Goal: Task Accomplishment & Management: Use online tool/utility

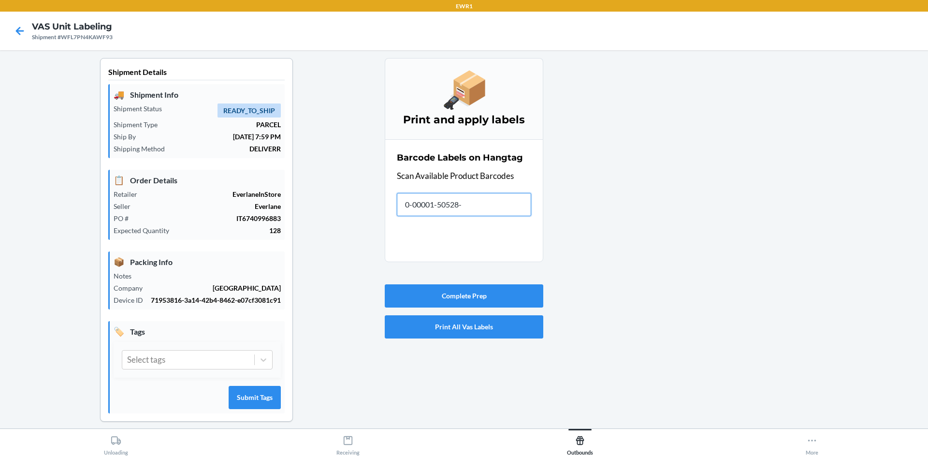
type input "0-00001-50528-3"
type input "[PHONE_NUMBER]"
drag, startPoint x: 476, startPoint y: 206, endPoint x: 270, endPoint y: 249, distance: 209.9
click at [270, 249] on div "Shipment Details 🚚 Shipment Info Shipment Status READY_TO_SHIP Shipment Type PA…" at bounding box center [464, 247] width 913 height 379
type input "Z"
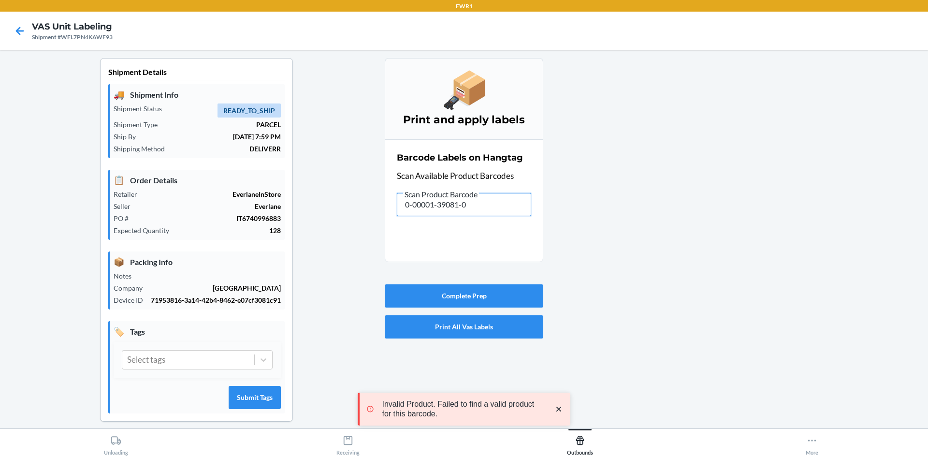
drag, startPoint x: 451, startPoint y: 209, endPoint x: 179, endPoint y: 214, distance: 271.2
click at [179, 214] on div "Shipment Details 🚚 Shipment Info Shipment Status READY_TO_SHIP Shipment Type PA…" at bounding box center [464, 247] width 913 height 379
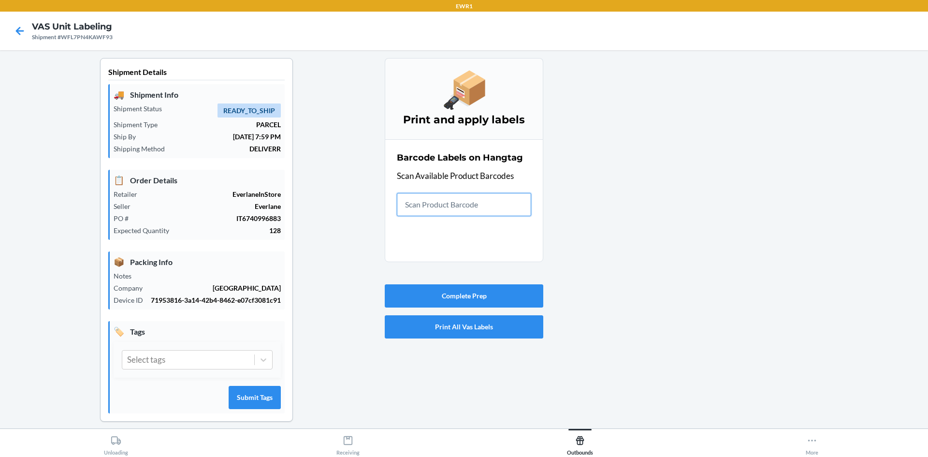
click at [483, 209] on input "text" at bounding box center [464, 204] width 134 height 23
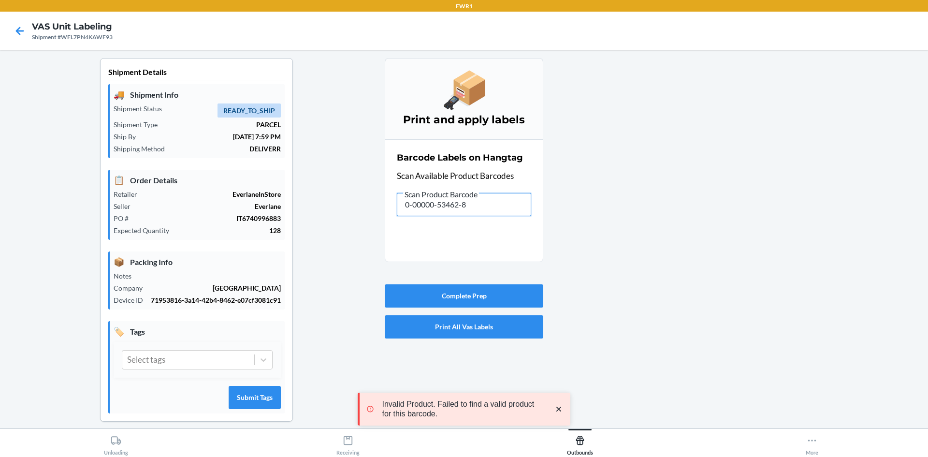
drag, startPoint x: 483, startPoint y: 209, endPoint x: 299, endPoint y: 187, distance: 185.5
click at [301, 187] on div "Shipment Details 🚚 Shipment Info Shipment Status READY_TO_SHIP Shipment Type PA…" at bounding box center [464, 247] width 913 height 379
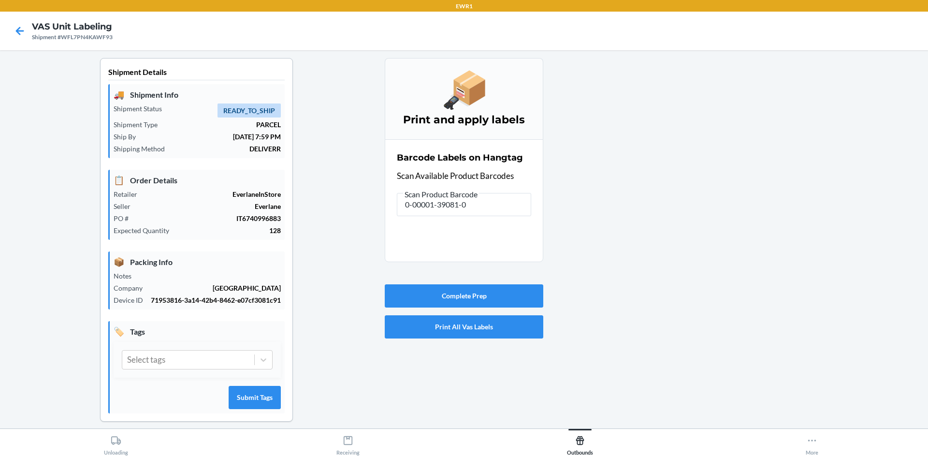
type input "0-00000-53462-8"
drag, startPoint x: 487, startPoint y: 200, endPoint x: 107, endPoint y: 217, distance: 380.3
click at [109, 215] on div "Shipment Details 🚚 Shipment Info Shipment Status READY_TO_SHIP Shipment Type PA…" at bounding box center [464, 247] width 913 height 379
drag, startPoint x: 479, startPoint y: 204, endPoint x: 234, endPoint y: 212, distance: 244.3
click at [234, 212] on div "Shipment Details 🚚 Shipment Info Shipment Status READY_TO_SHIP Shipment Type PA…" at bounding box center [464, 247] width 913 height 379
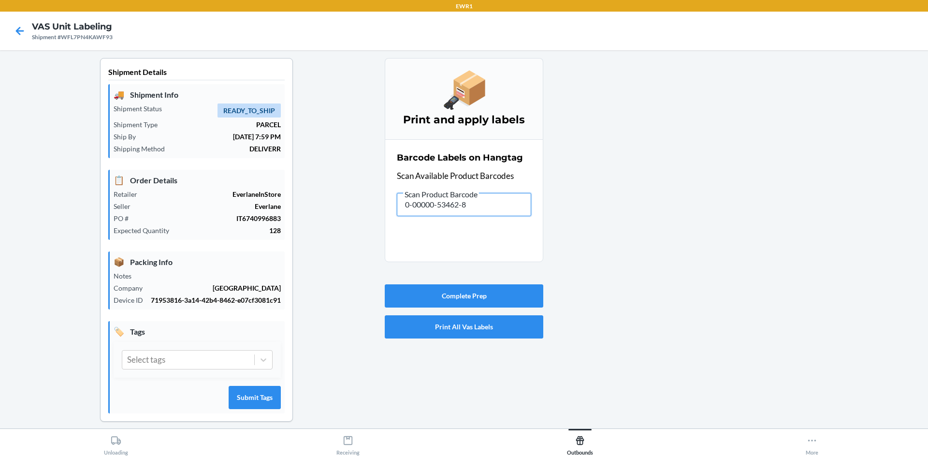
drag, startPoint x: 494, startPoint y: 207, endPoint x: 272, endPoint y: 173, distance: 224.5
click at [272, 173] on div "Shipment Details 🚚 Shipment Info Shipment Status READY_TO_SHIP Shipment Type PA…" at bounding box center [464, 247] width 913 height 379
click at [465, 291] on button "Complete Prep" at bounding box center [464, 295] width 159 height 23
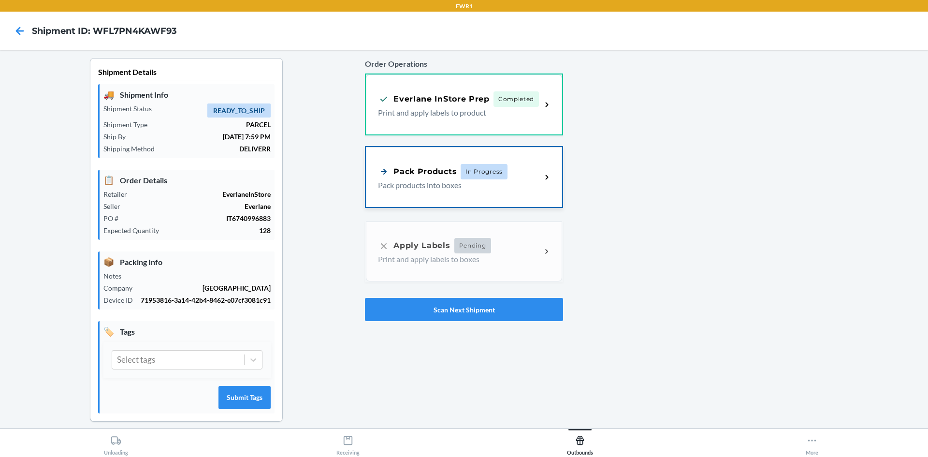
click at [451, 164] on div "Pack Products In Progress" at bounding box center [443, 171] width 130 height 15
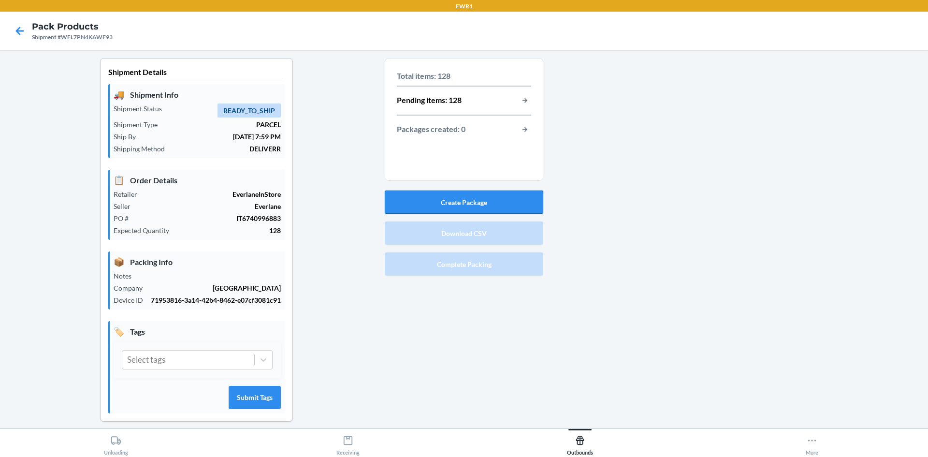
click at [495, 200] on button "Create Package" at bounding box center [464, 201] width 159 height 23
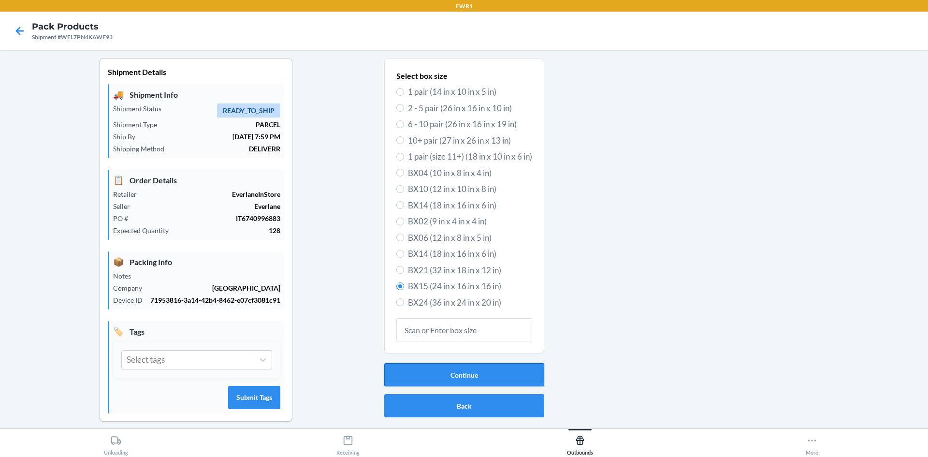
click at [465, 374] on button "Continue" at bounding box center [464, 374] width 160 height 23
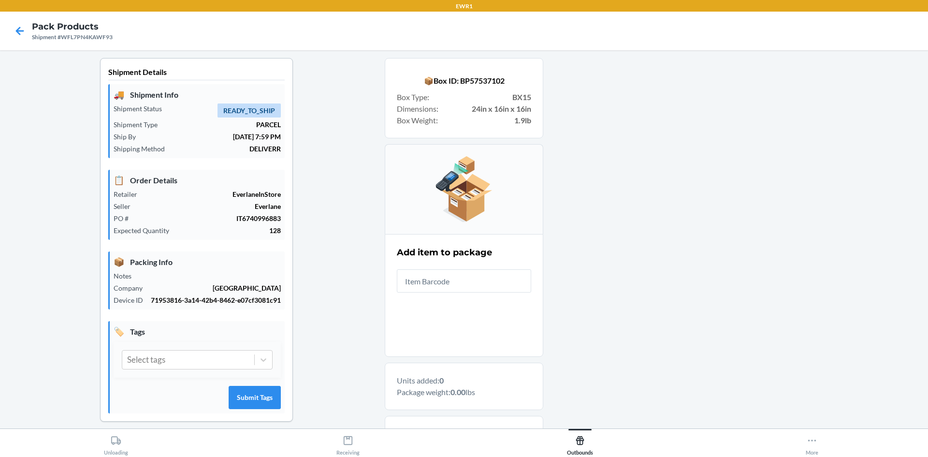
click at [437, 285] on input "text" at bounding box center [464, 280] width 134 height 23
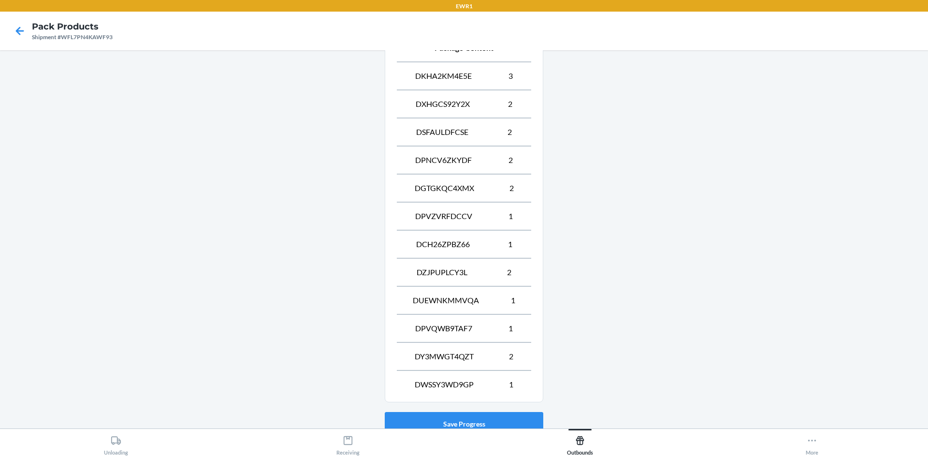
scroll to position [458, 0]
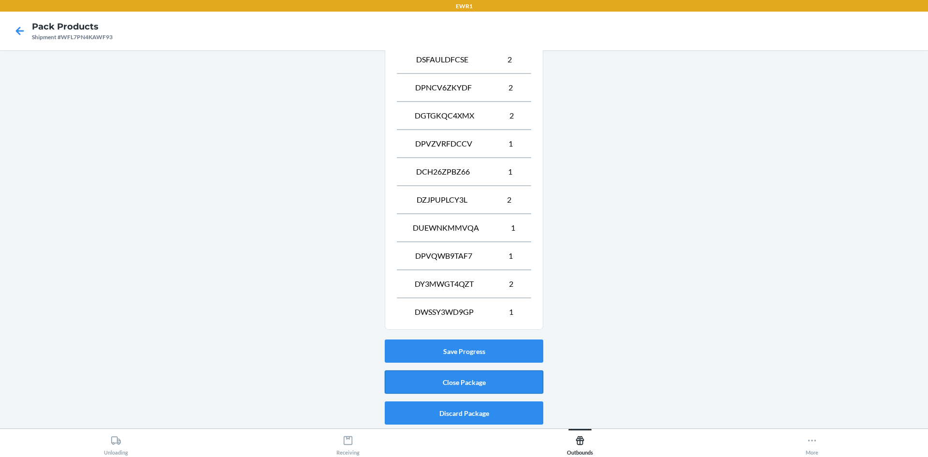
click at [507, 376] on button "Close Package" at bounding box center [464, 381] width 159 height 23
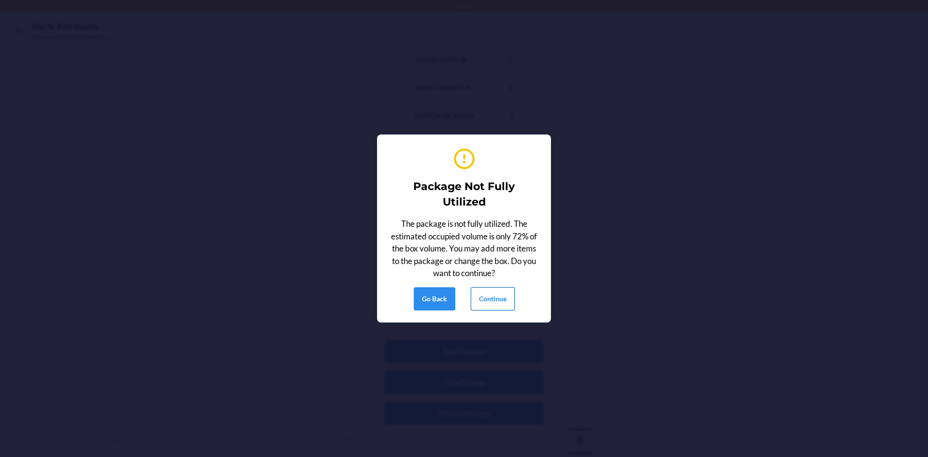
click at [489, 300] on button "Continue" at bounding box center [493, 298] width 44 height 23
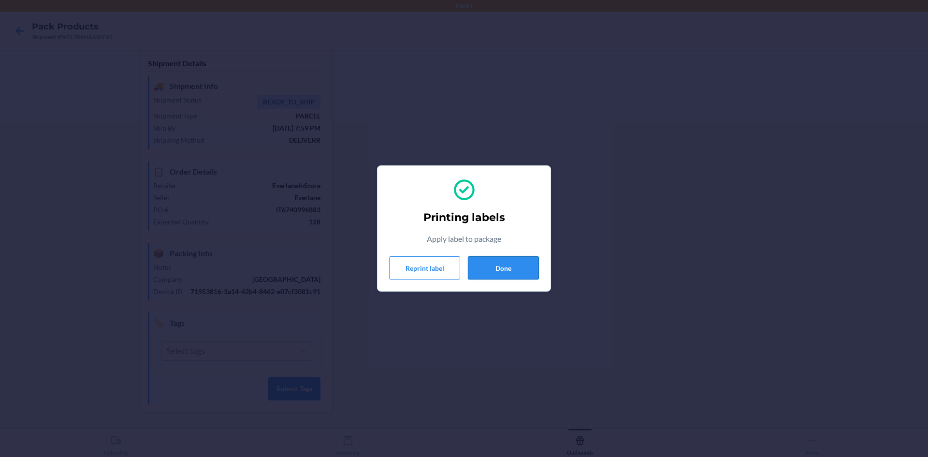
click at [515, 264] on button "Done" at bounding box center [503, 267] width 71 height 23
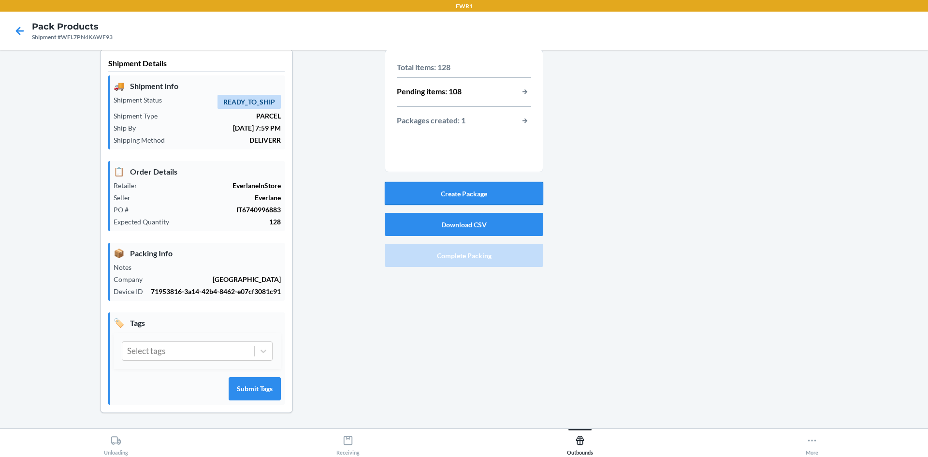
click at [440, 186] on button "Create Package" at bounding box center [464, 193] width 159 height 23
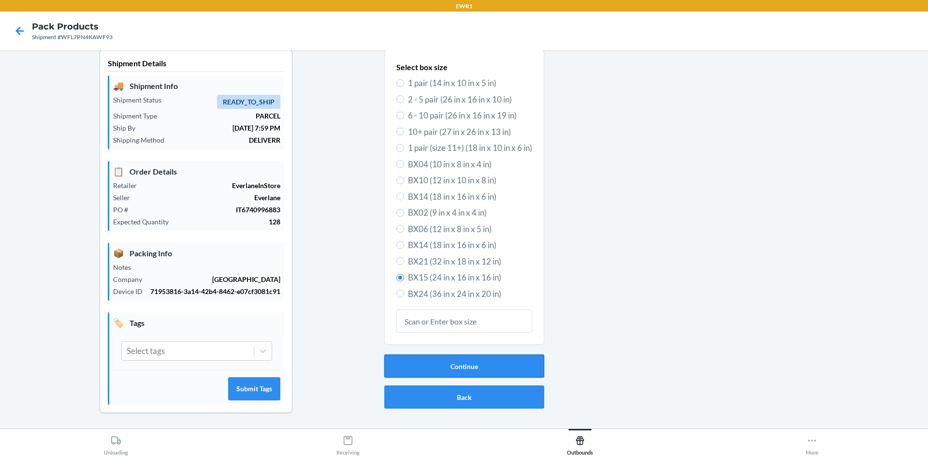
click at [431, 354] on button "Continue" at bounding box center [464, 365] width 160 height 23
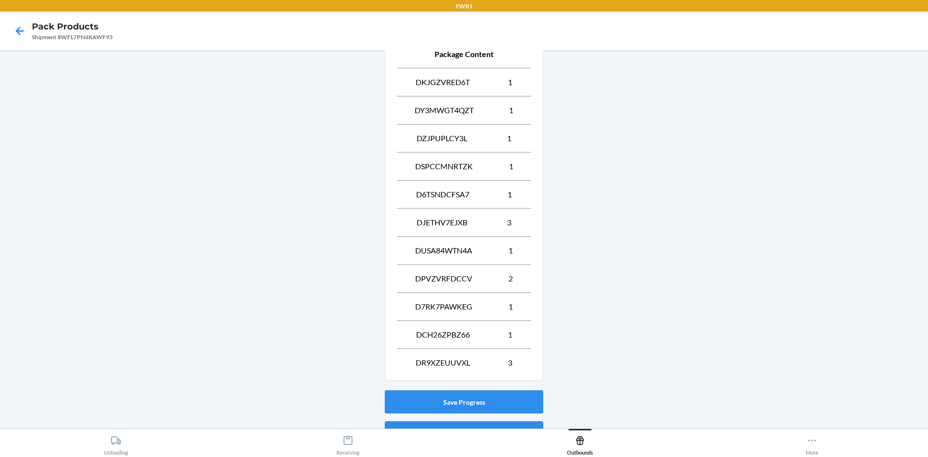
scroll to position [430, 0]
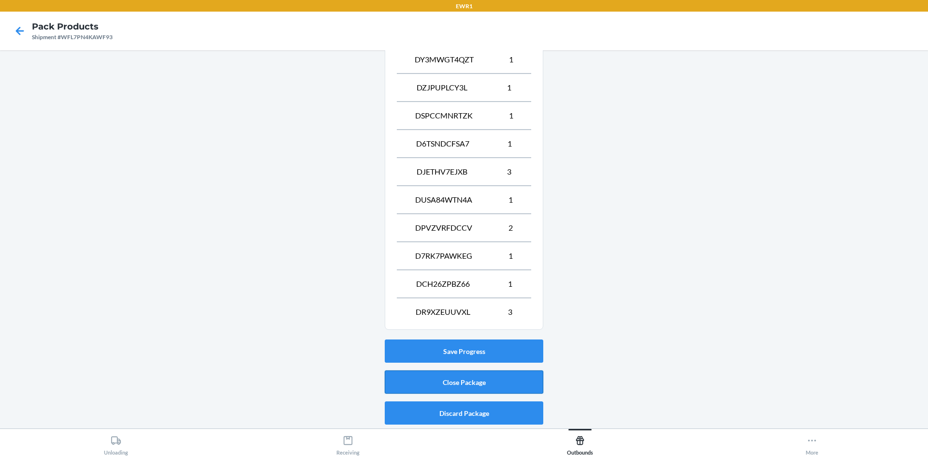
click at [458, 379] on button "Close Package" at bounding box center [464, 381] width 159 height 23
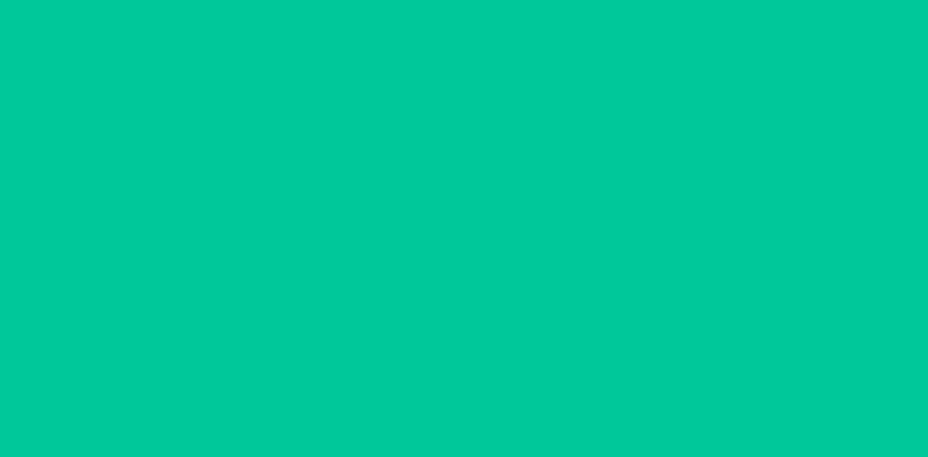
scroll to position [19, 0]
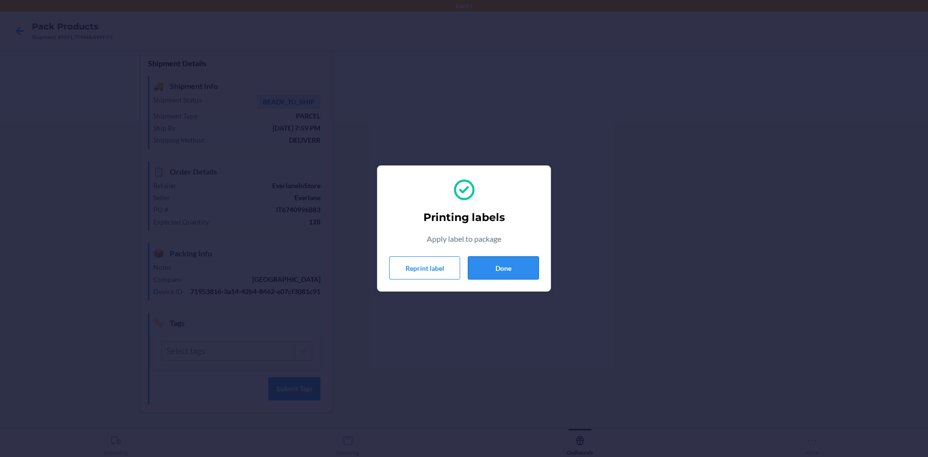
click at [506, 263] on button "Done" at bounding box center [503, 267] width 71 height 23
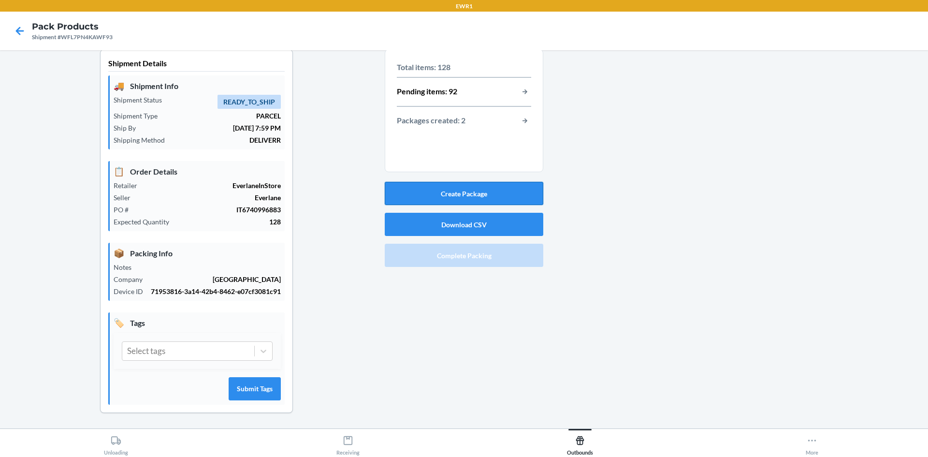
click at [491, 182] on button "Create Package" at bounding box center [464, 193] width 159 height 23
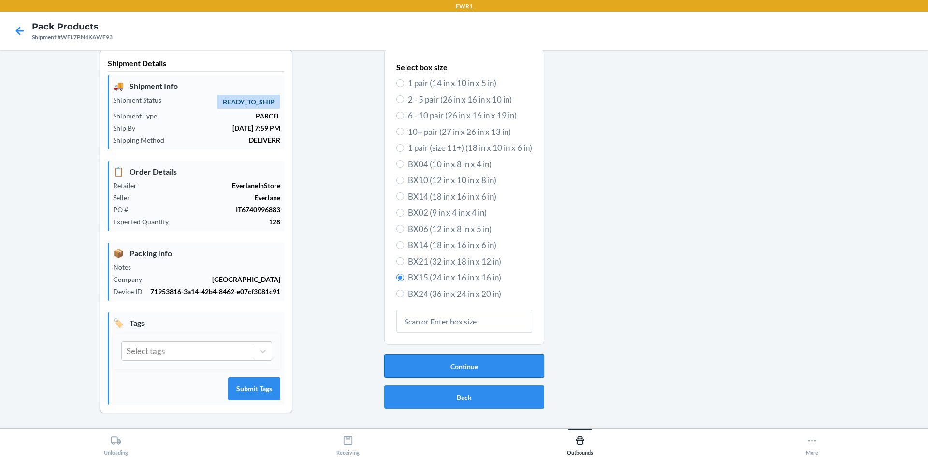
click at [468, 361] on button "Continue" at bounding box center [464, 365] width 160 height 23
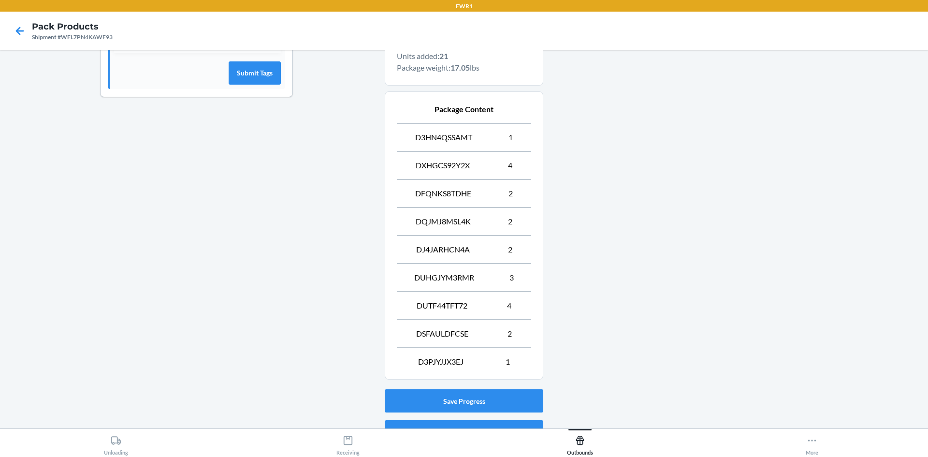
scroll to position [374, 0]
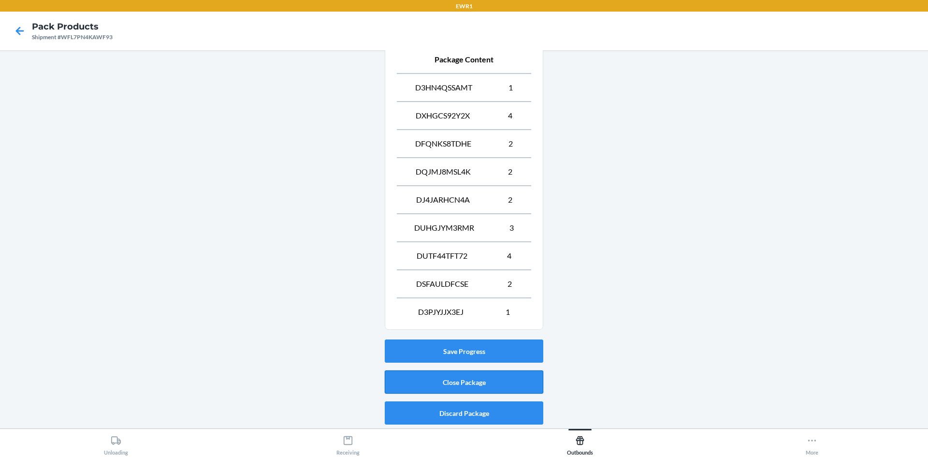
click at [414, 383] on button "Close Package" at bounding box center [464, 381] width 159 height 23
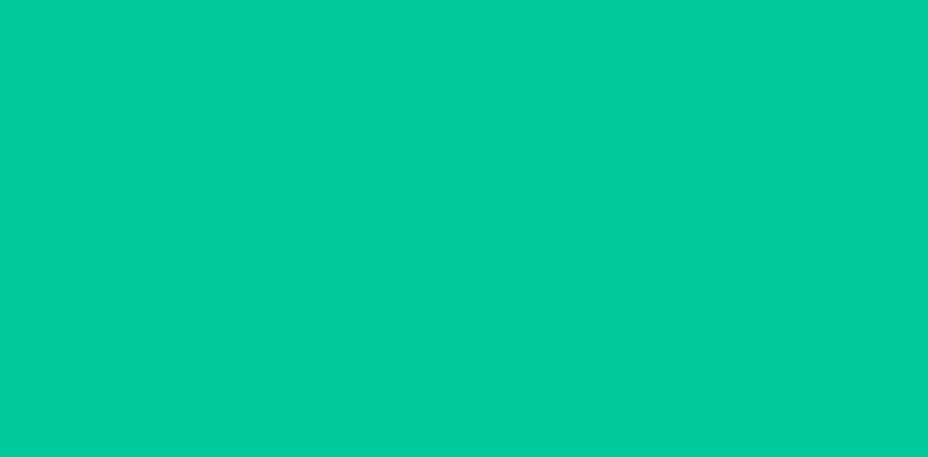
scroll to position [19, 0]
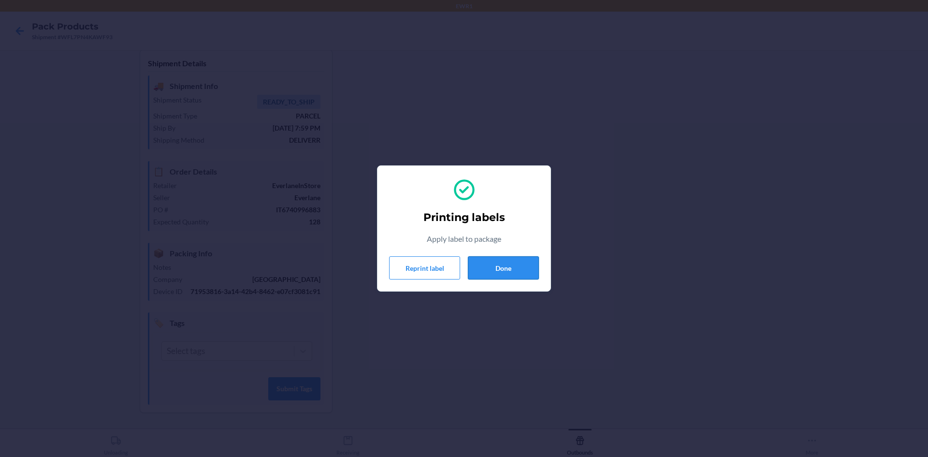
click at [512, 267] on button "Done" at bounding box center [503, 267] width 71 height 23
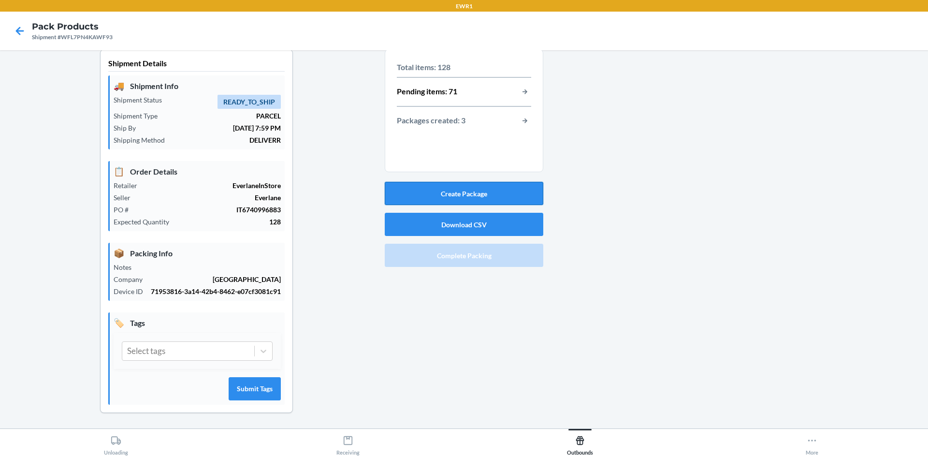
click at [484, 185] on button "Create Package" at bounding box center [464, 193] width 159 height 23
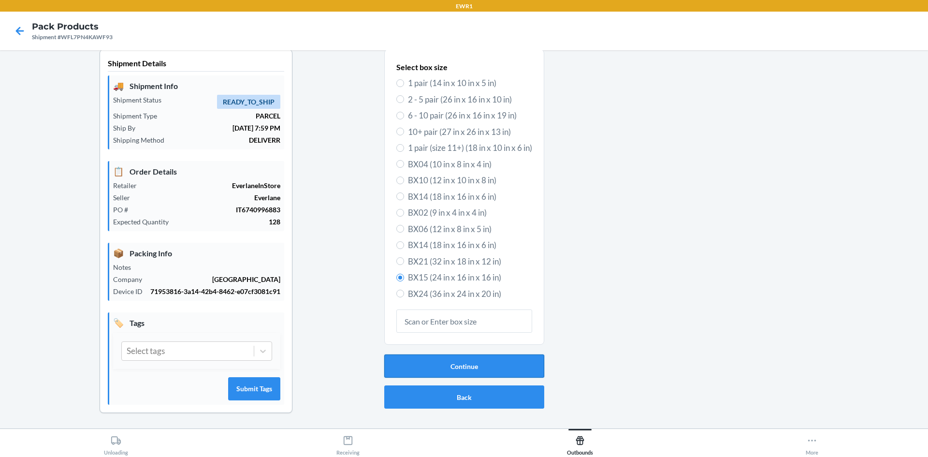
click at [458, 354] on button "Continue" at bounding box center [464, 365] width 160 height 23
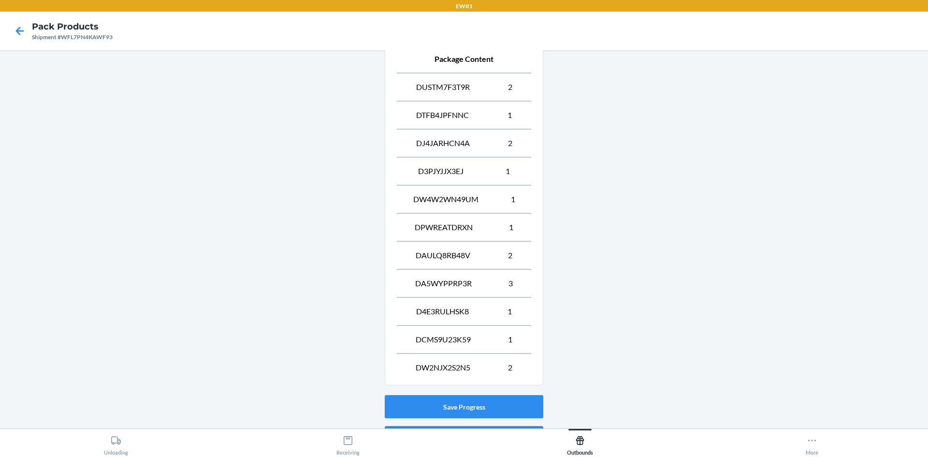
scroll to position [430, 0]
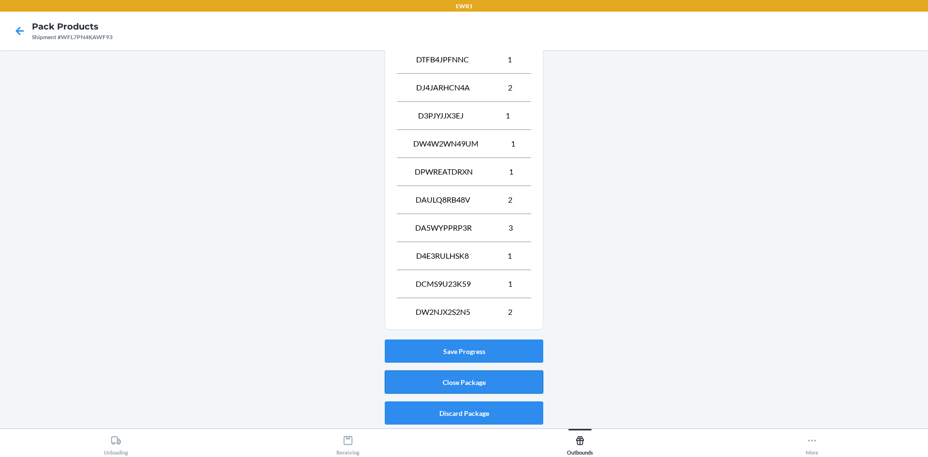
click at [451, 384] on button "Close Package" at bounding box center [464, 381] width 159 height 23
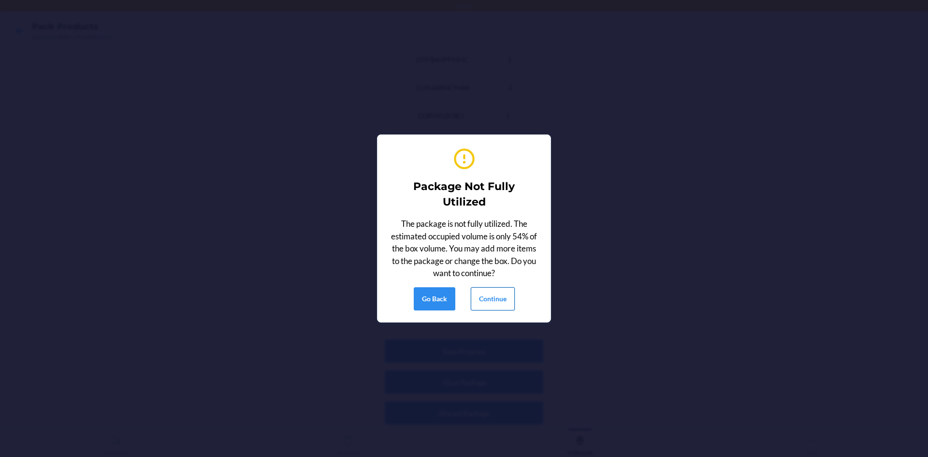
click at [487, 304] on button "Continue" at bounding box center [493, 298] width 44 height 23
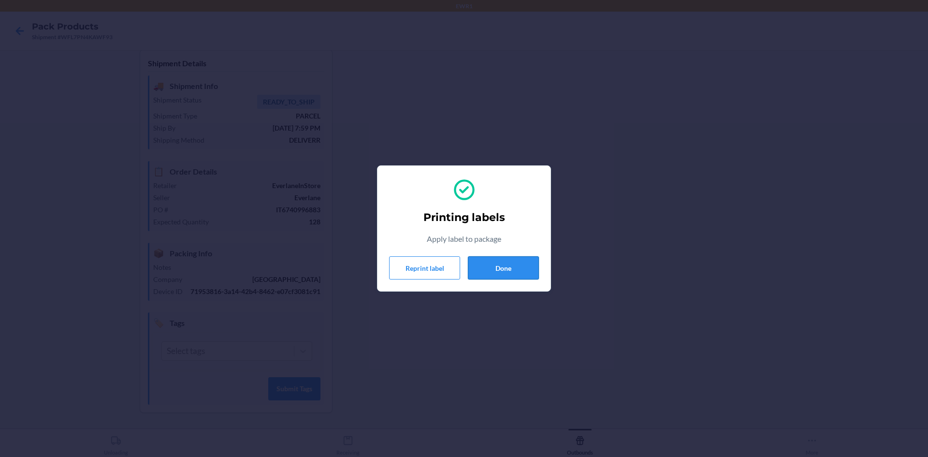
click at [536, 275] on button "Done" at bounding box center [503, 267] width 71 height 23
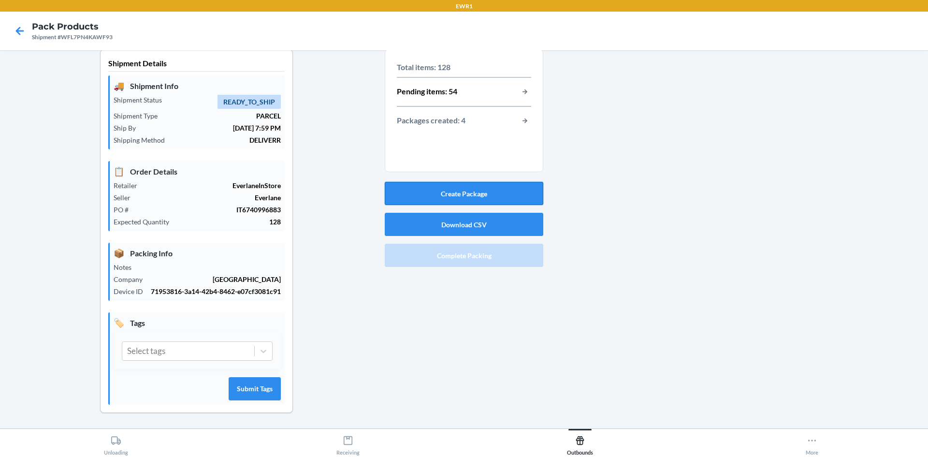
click at [433, 182] on button "Create Package" at bounding box center [464, 193] width 159 height 23
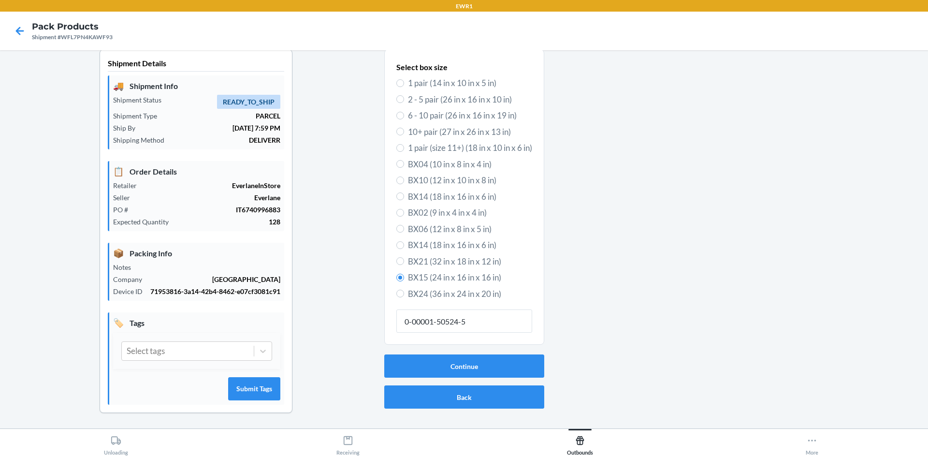
type input "0-00001-50524-5"
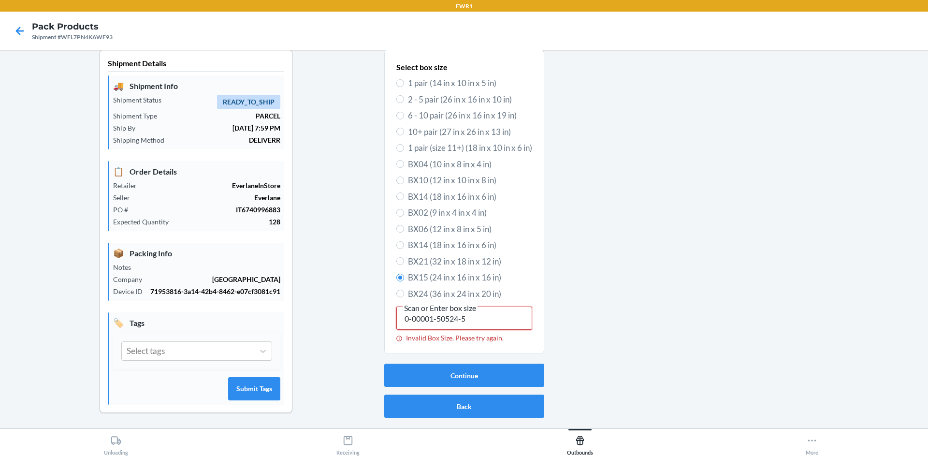
drag, startPoint x: 316, startPoint y: 303, endPoint x: 203, endPoint y: 282, distance: 115.5
click at [203, 282] on div "Shipment Details 🚚 Shipment Info Shipment Status READY_TO_SHIP Shipment Type PA…" at bounding box center [464, 238] width 913 height 379
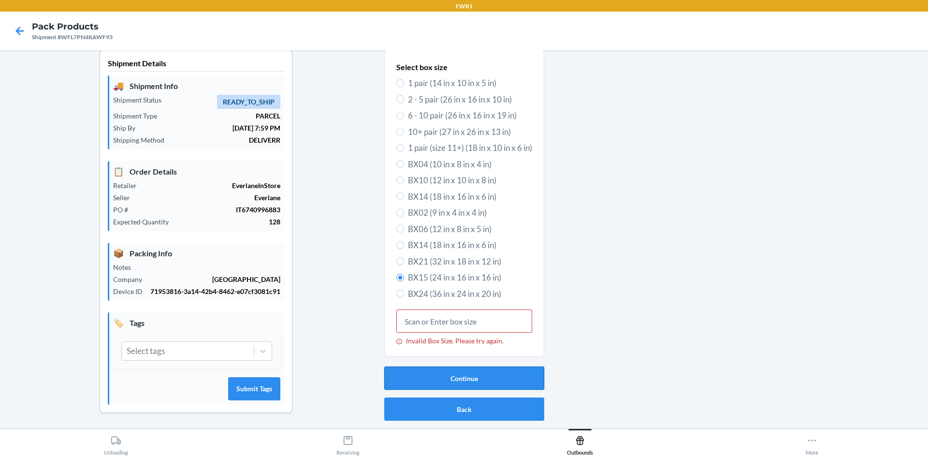
click at [492, 367] on button "Continue" at bounding box center [464, 377] width 160 height 23
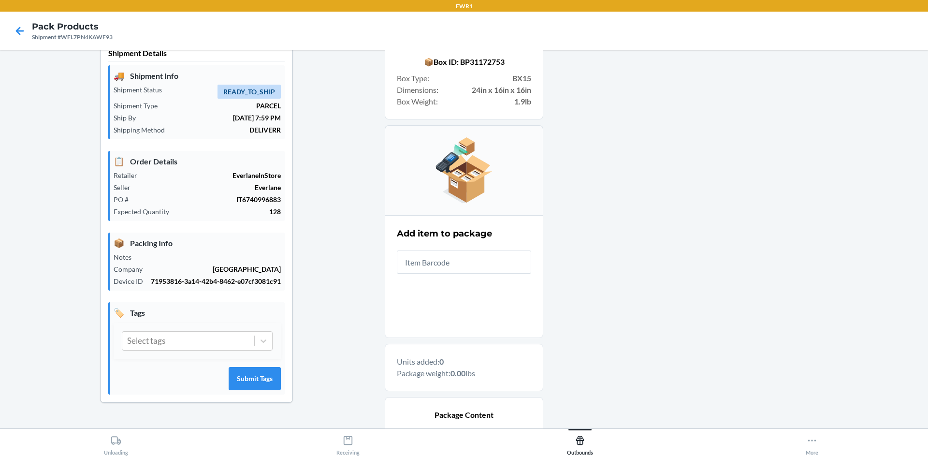
click at [456, 259] on input "text" at bounding box center [464, 261] width 134 height 23
type input "0-0000"
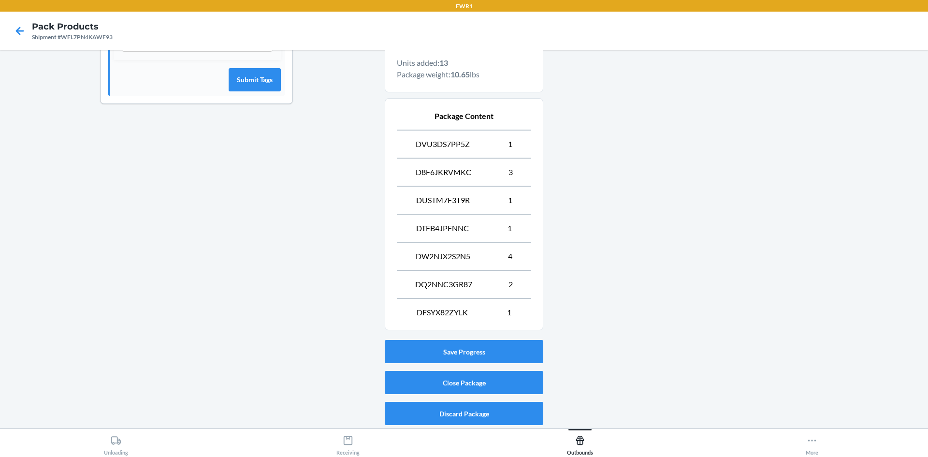
scroll to position [318, 0]
click at [508, 377] on button "Close Package" at bounding box center [464, 381] width 159 height 23
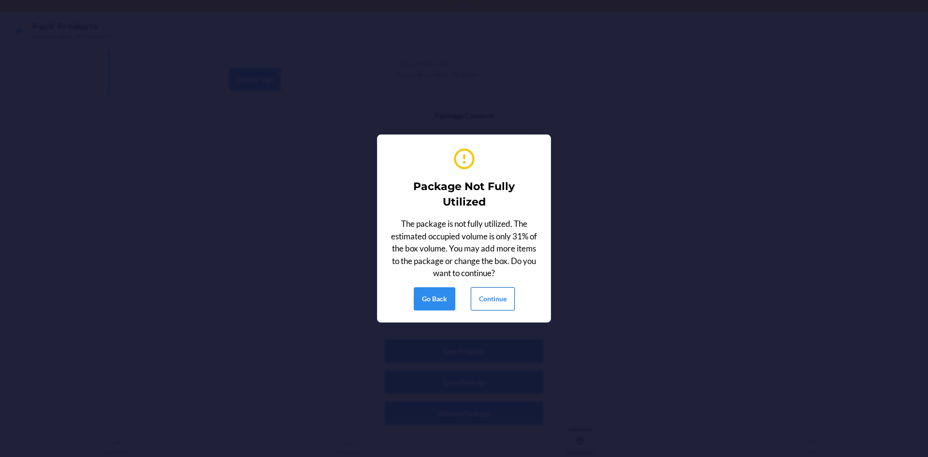
click at [508, 305] on button "Continue" at bounding box center [493, 298] width 44 height 23
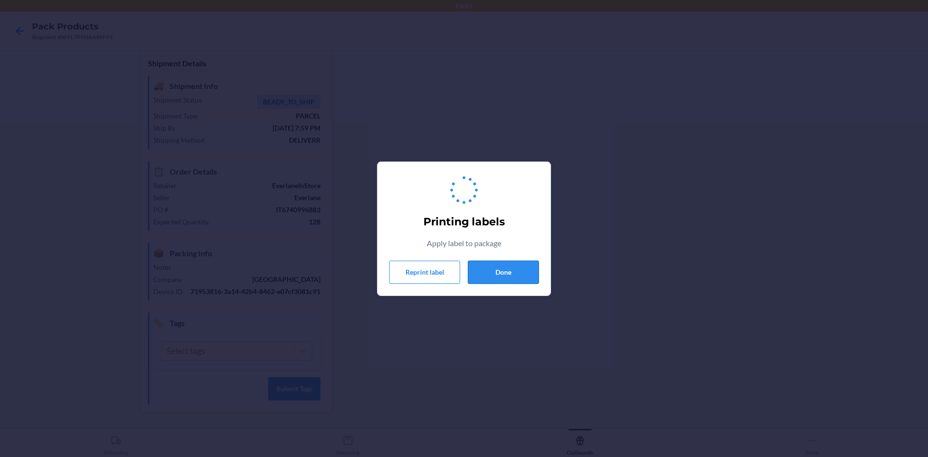
click at [510, 274] on button "Done" at bounding box center [503, 272] width 71 height 23
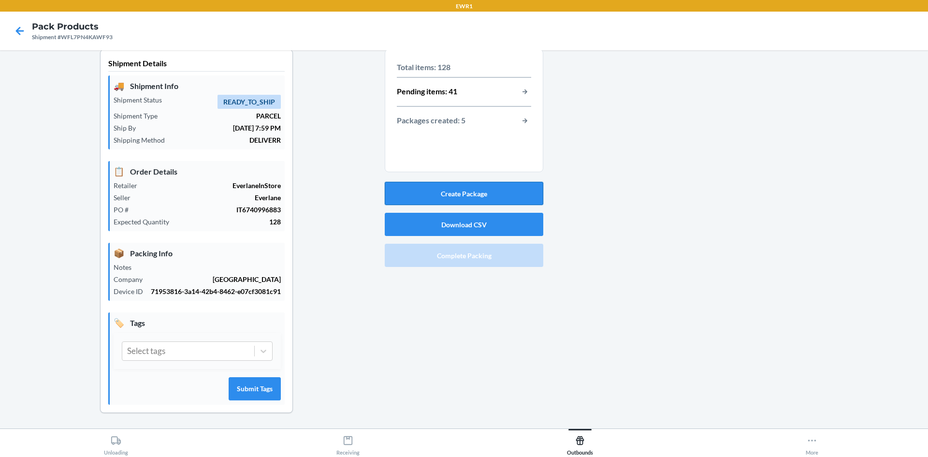
click at [483, 182] on button "Create Package" at bounding box center [464, 193] width 159 height 23
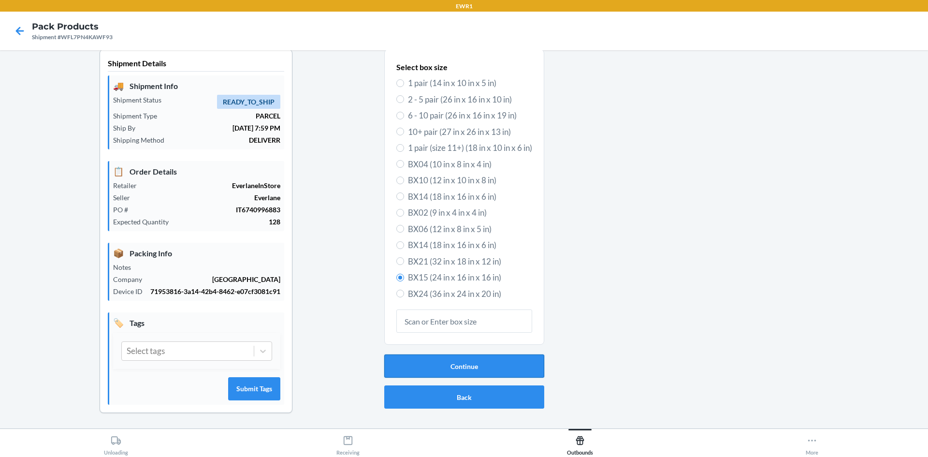
click at [439, 361] on button "Continue" at bounding box center [464, 365] width 160 height 23
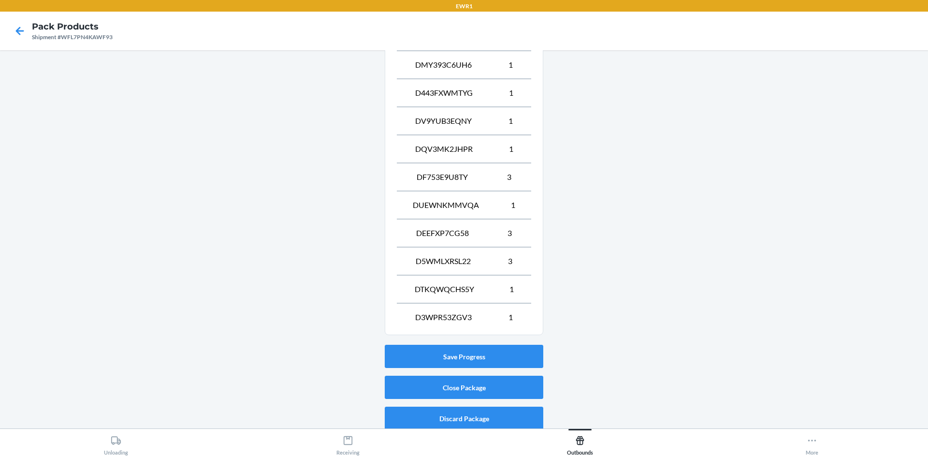
scroll to position [430, 0]
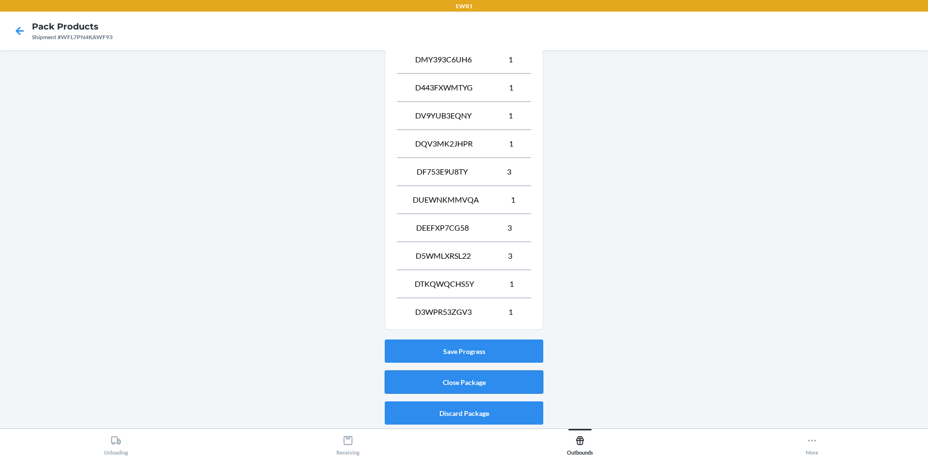
click at [482, 376] on button "Close Package" at bounding box center [464, 381] width 159 height 23
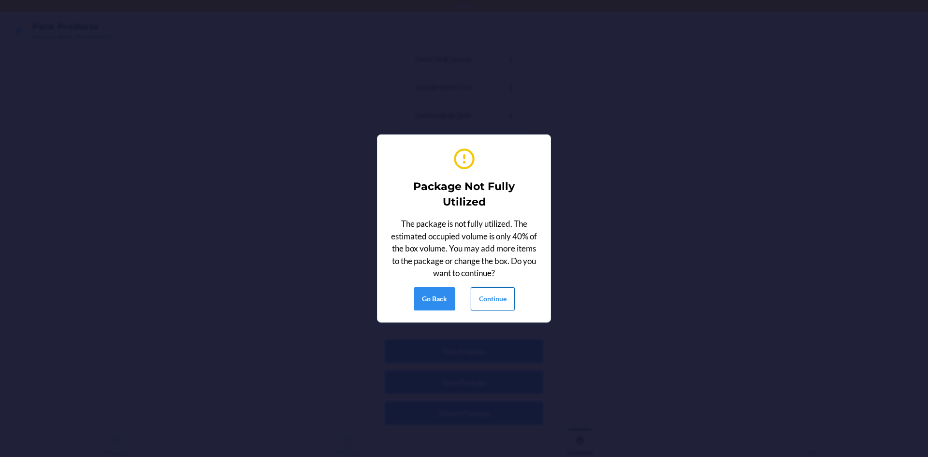
click at [482, 307] on button "Continue" at bounding box center [493, 298] width 44 height 23
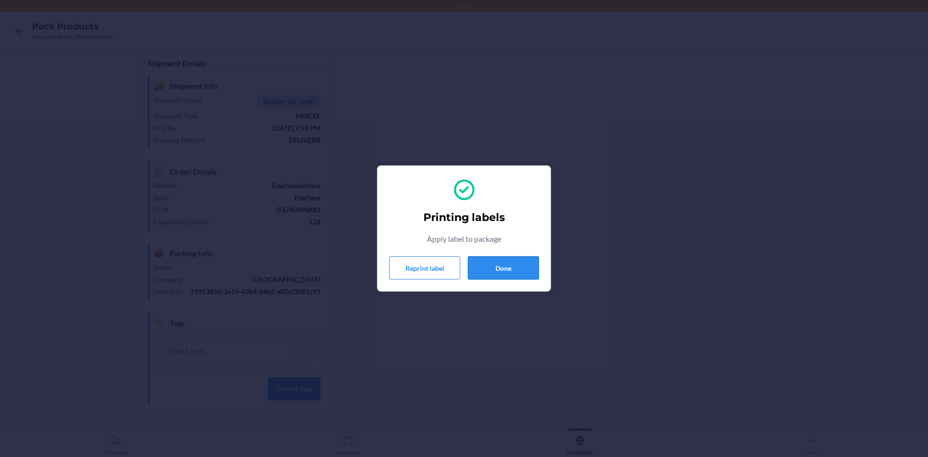
click at [495, 272] on button "Done" at bounding box center [503, 267] width 71 height 23
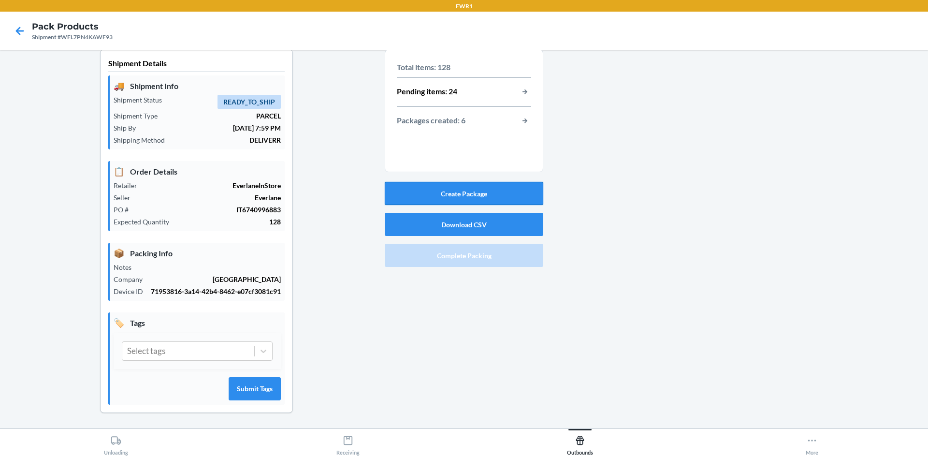
click at [468, 183] on button "Create Package" at bounding box center [464, 193] width 159 height 23
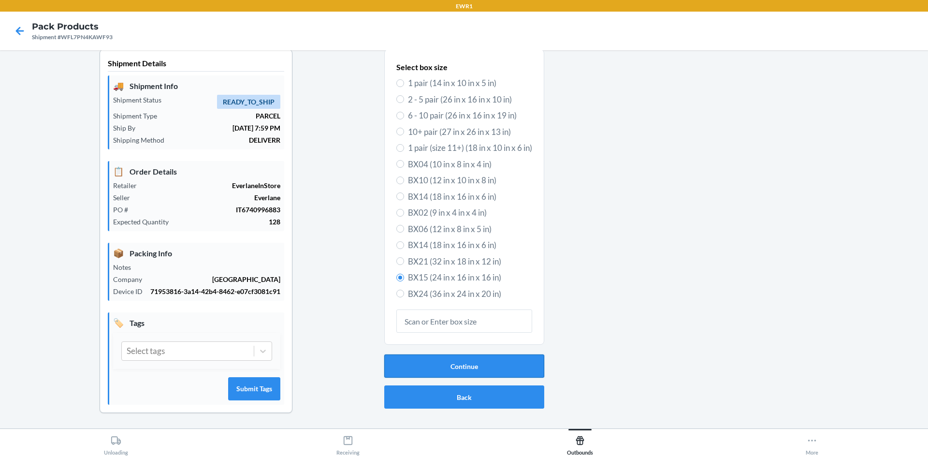
click at [460, 354] on button "Continue" at bounding box center [464, 365] width 160 height 23
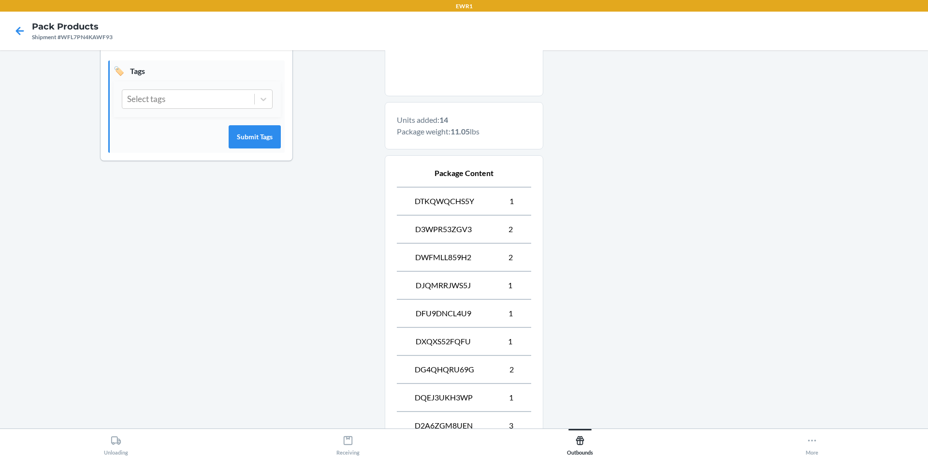
scroll to position [374, 0]
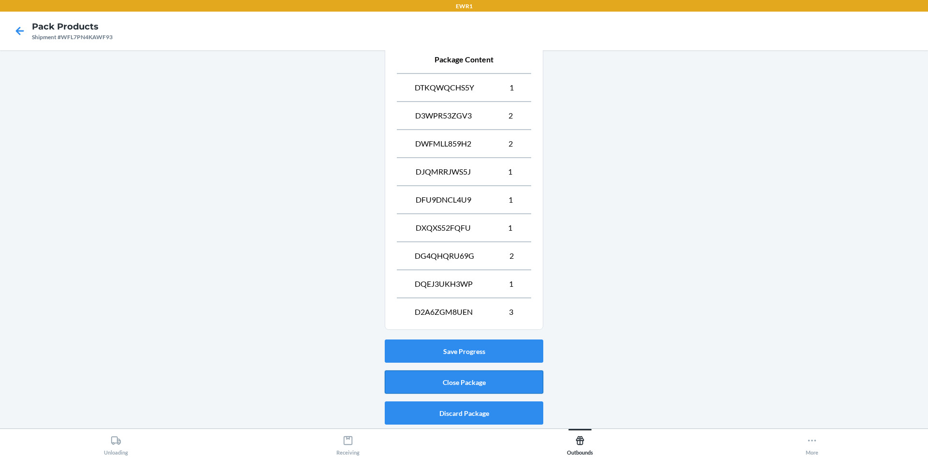
click at [471, 387] on button "Close Package" at bounding box center [464, 381] width 159 height 23
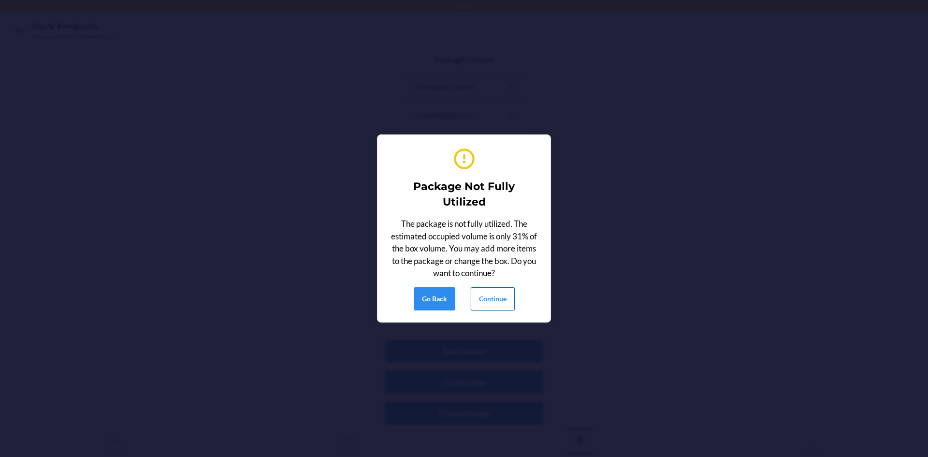
click at [503, 298] on button "Continue" at bounding box center [493, 298] width 44 height 23
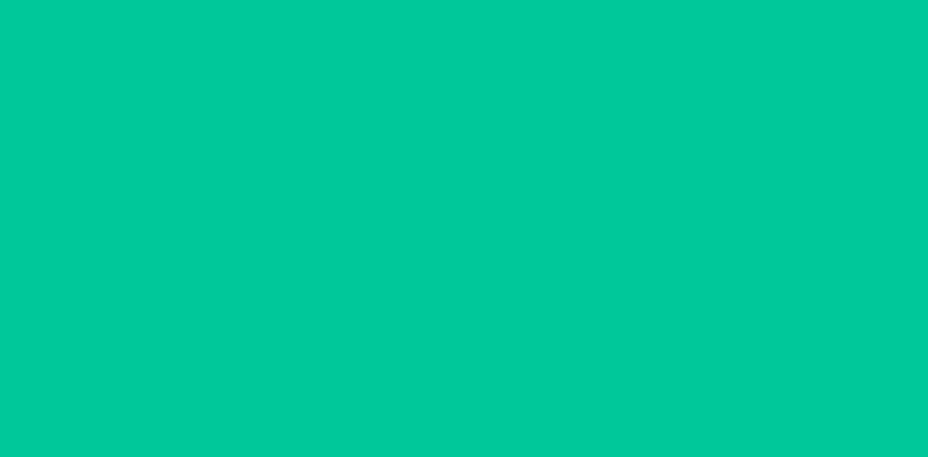
scroll to position [19, 0]
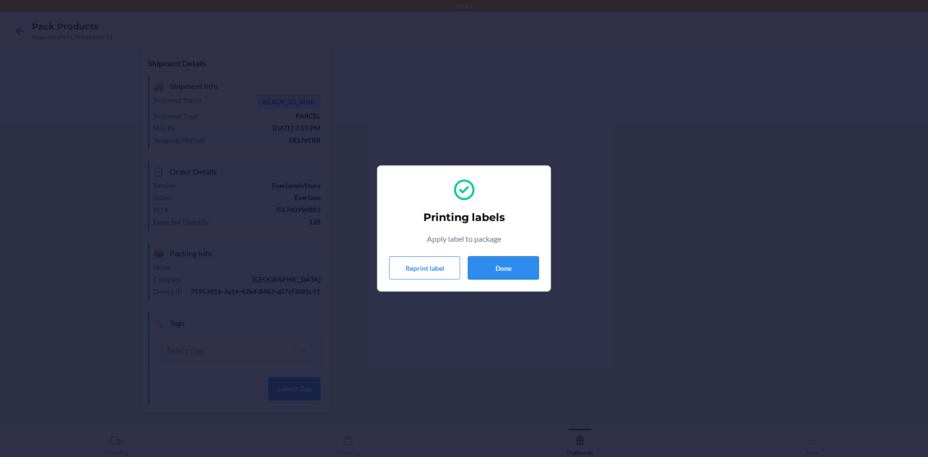
click at [529, 263] on button "Done" at bounding box center [503, 267] width 71 height 23
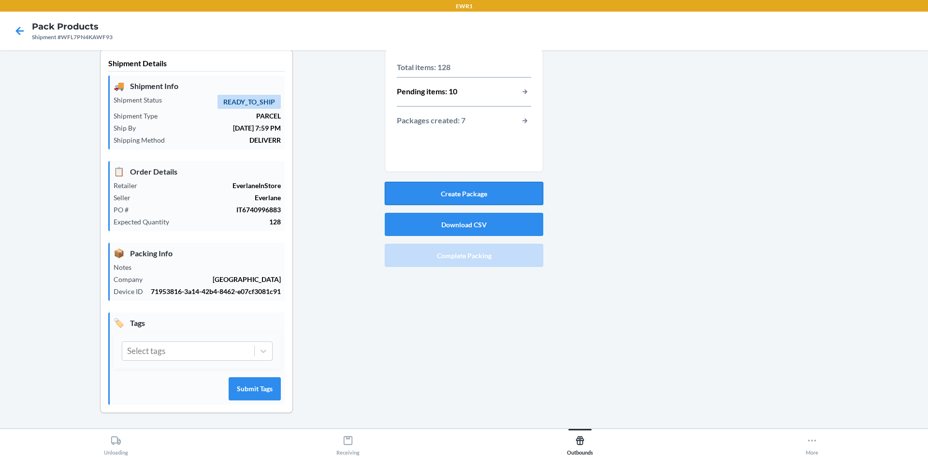
click at [481, 182] on button "Create Package" at bounding box center [464, 193] width 159 height 23
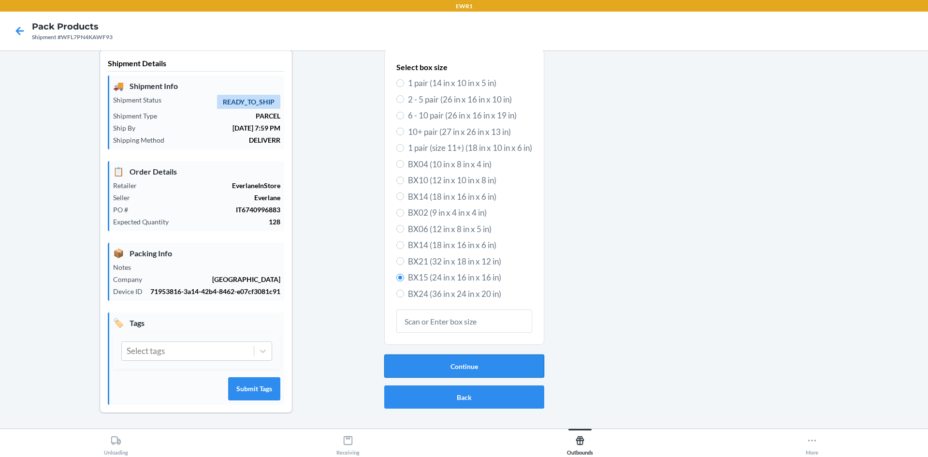
click at [424, 358] on button "Continue" at bounding box center [464, 365] width 160 height 23
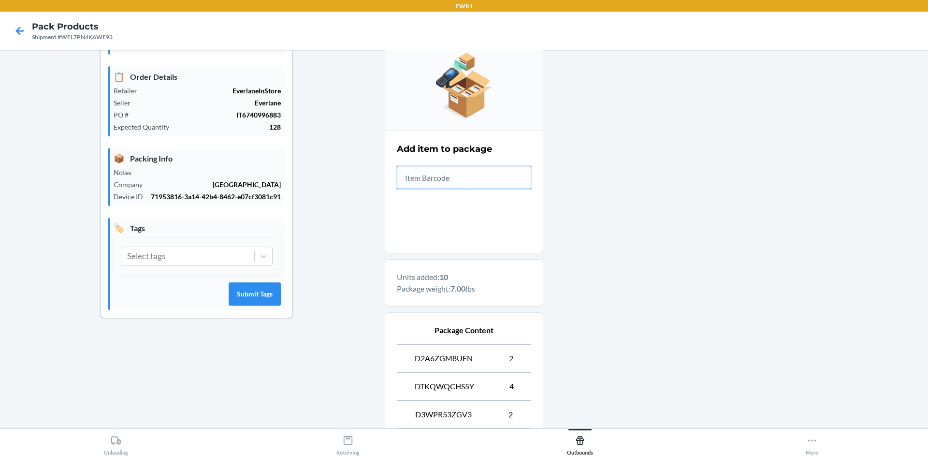
scroll to position [261, 0]
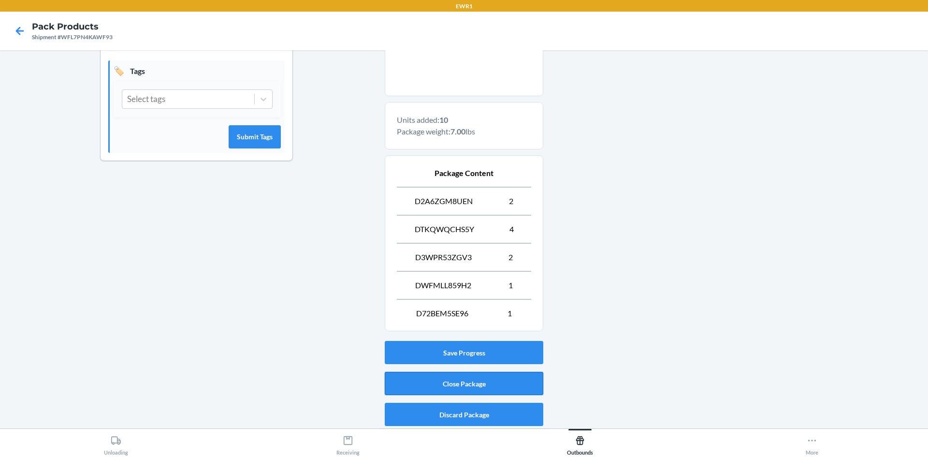
click at [466, 389] on button "Close Package" at bounding box center [464, 383] width 159 height 23
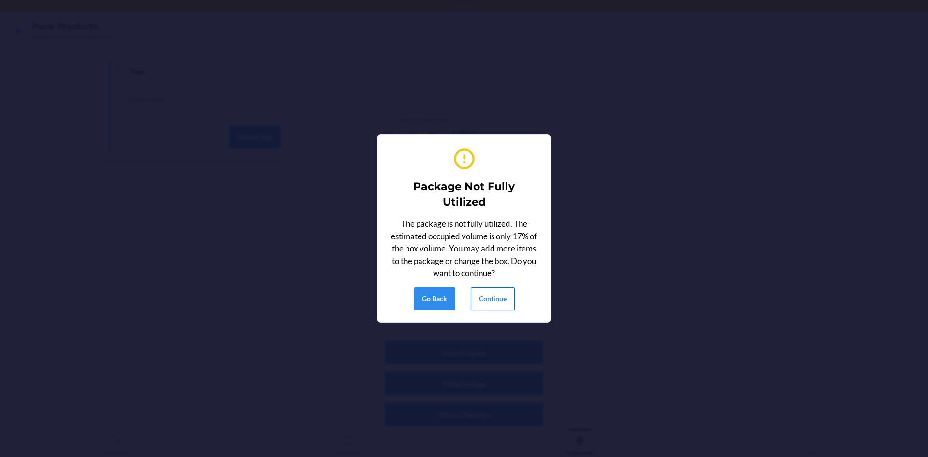
click at [502, 301] on button "Continue" at bounding box center [493, 298] width 44 height 23
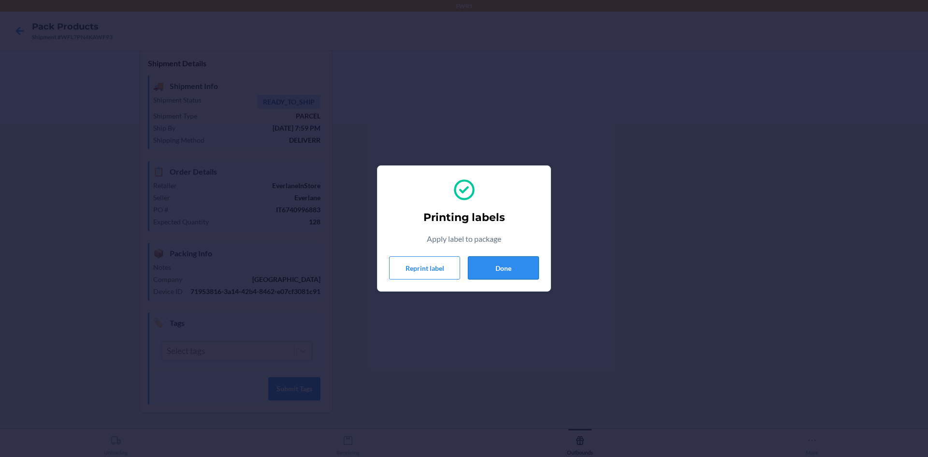
click at [504, 272] on button "Done" at bounding box center [503, 267] width 71 height 23
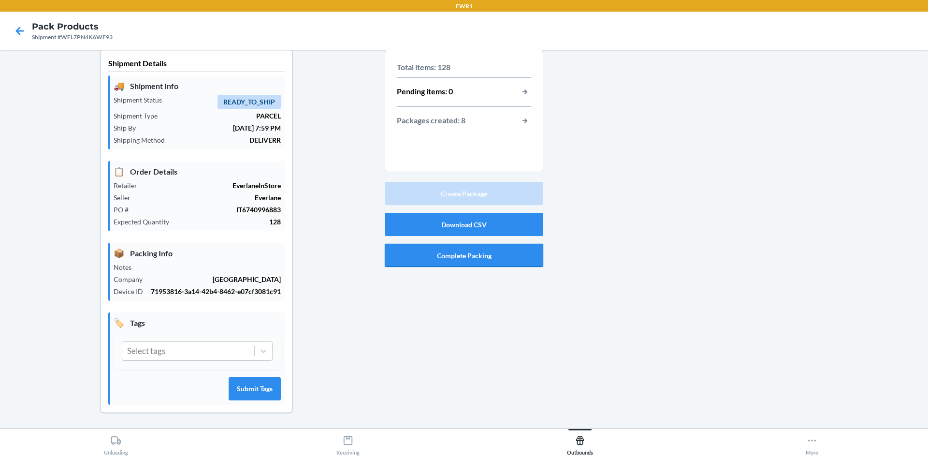
click at [511, 244] on button "Complete Packing" at bounding box center [464, 255] width 159 height 23
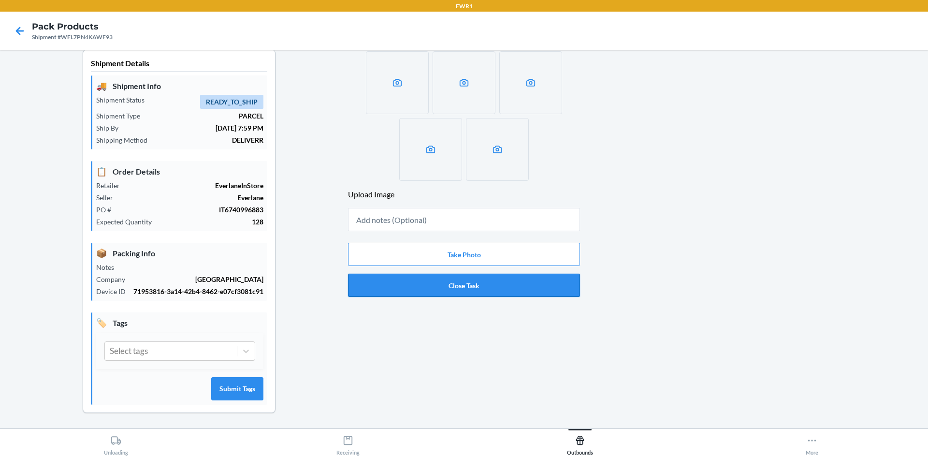
click at [478, 274] on button "Close Task" at bounding box center [464, 285] width 232 height 23
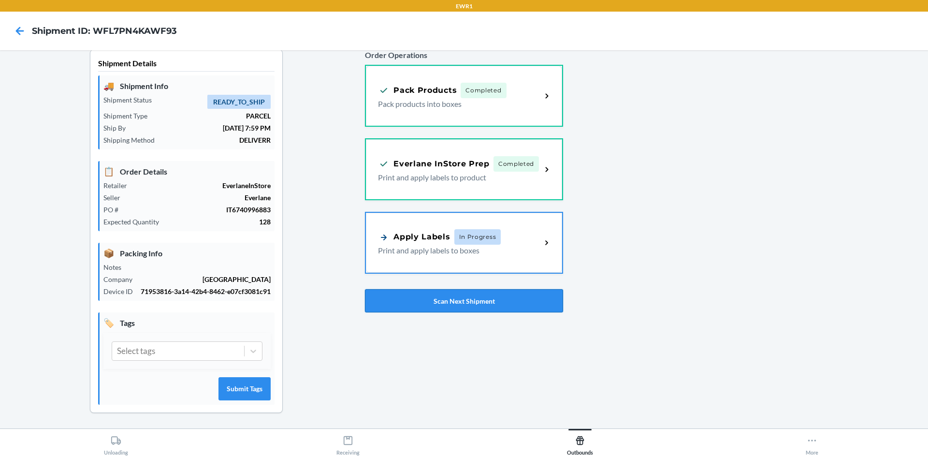
click at [382, 289] on button "Scan Next Shipment" at bounding box center [464, 300] width 198 height 23
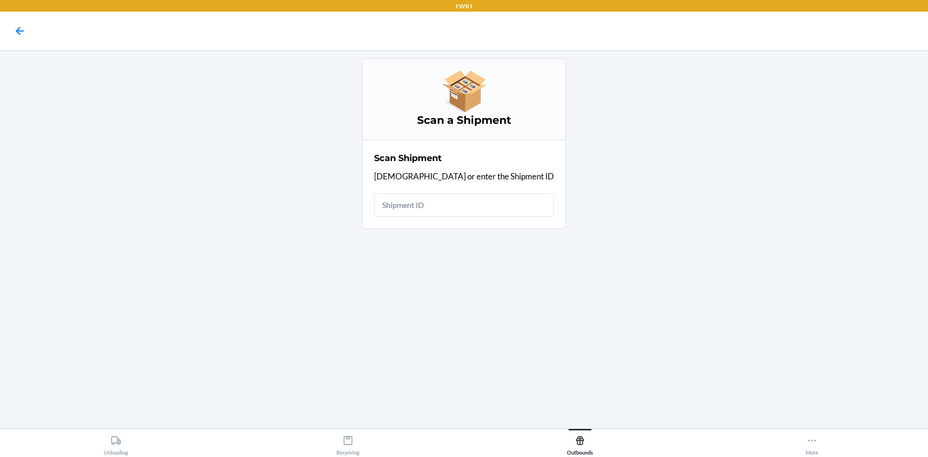
click at [753, 216] on div "Scan a Shipment Scan Shipment Scan or enter the Shipment ID" at bounding box center [464, 143] width 913 height 171
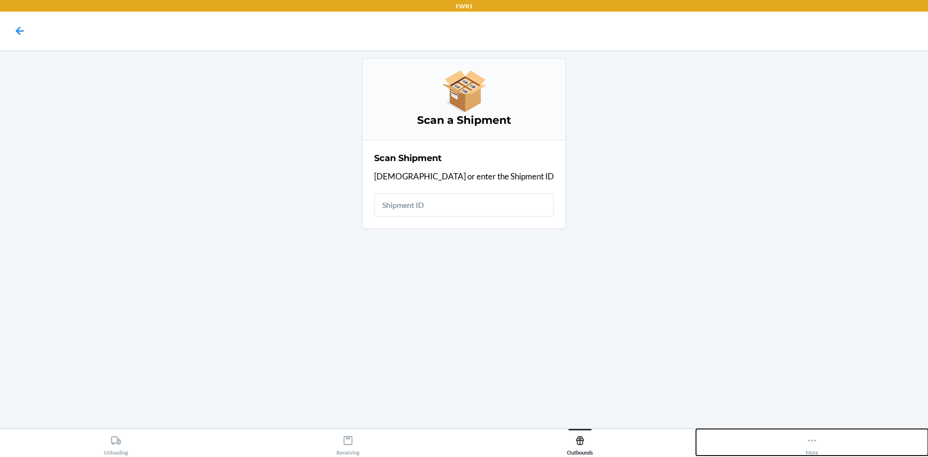
click at [815, 445] on icon at bounding box center [812, 440] width 11 height 11
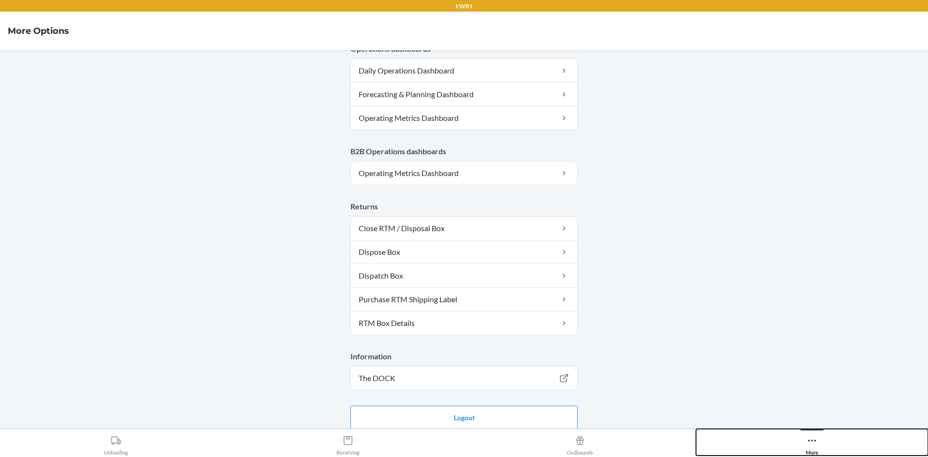
scroll to position [472, 0]
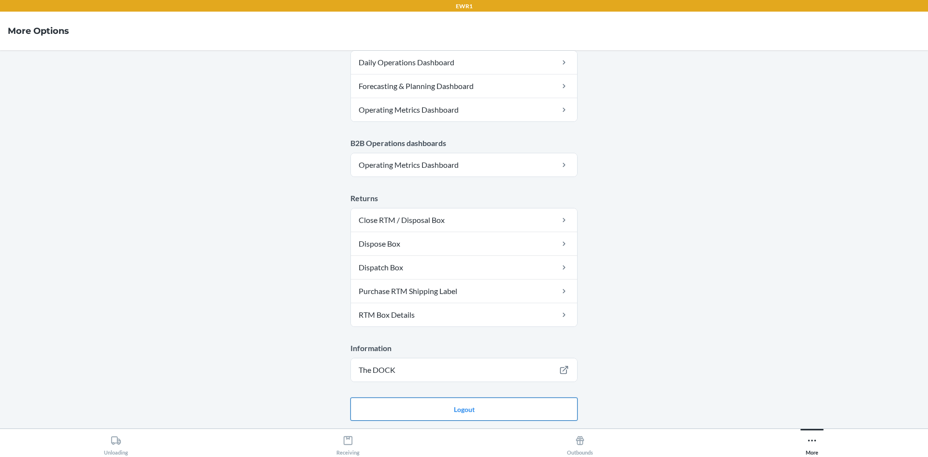
click at [507, 415] on button "Logout" at bounding box center [463, 408] width 227 height 23
